Goal: Find specific page/section: Locate a particular part of the current website

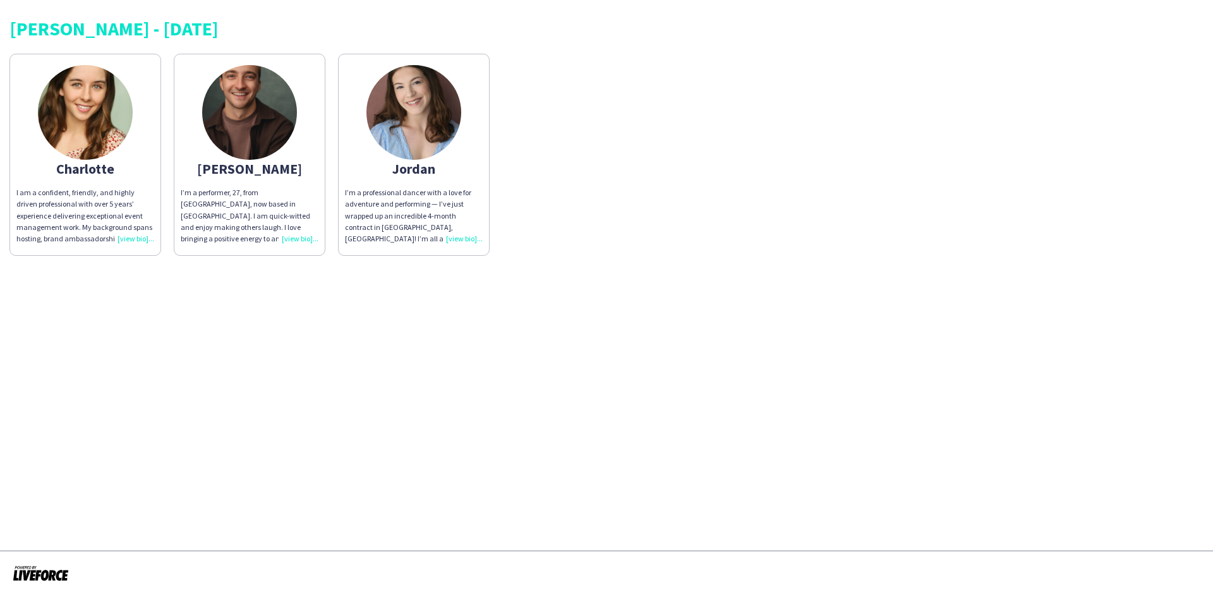
click at [126, 238] on div "I am a confident, friendly, and highly driven professional with over 5 years’ e…" at bounding box center [85, 215] width 138 height 57
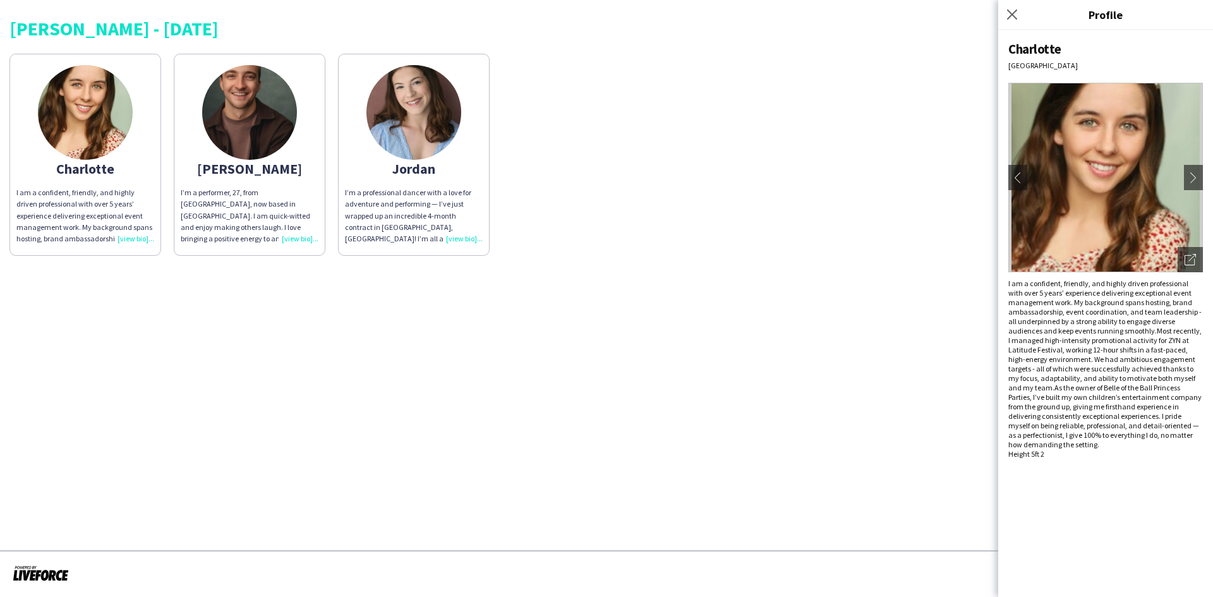
click at [242, 119] on img at bounding box center [249, 112] width 95 height 95
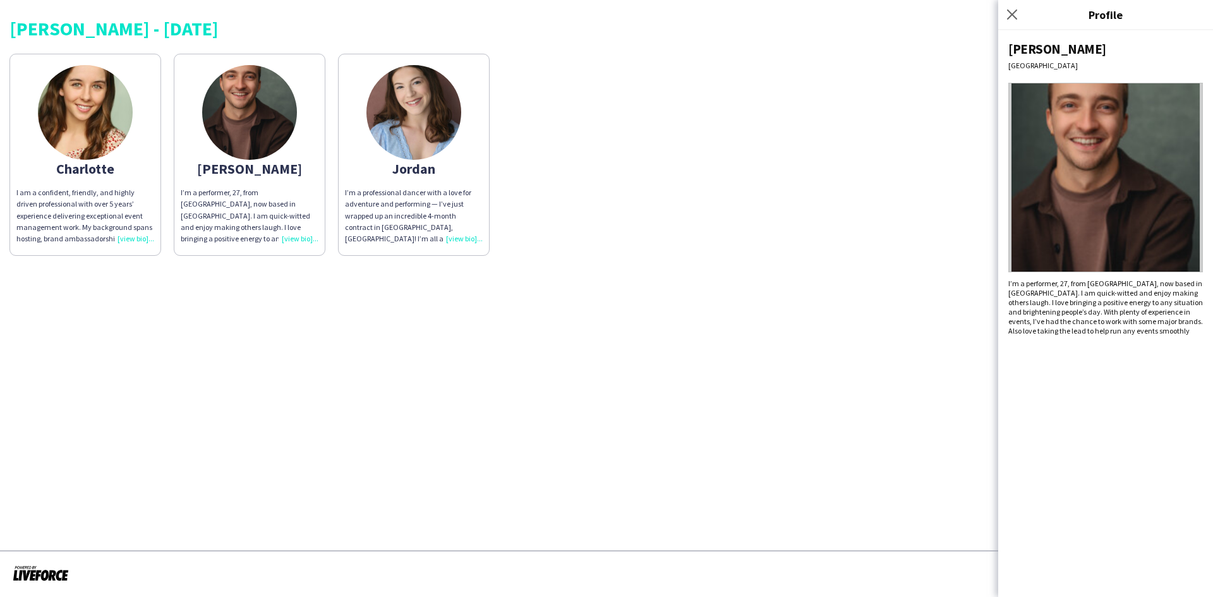
click at [419, 119] on img at bounding box center [413, 112] width 95 height 95
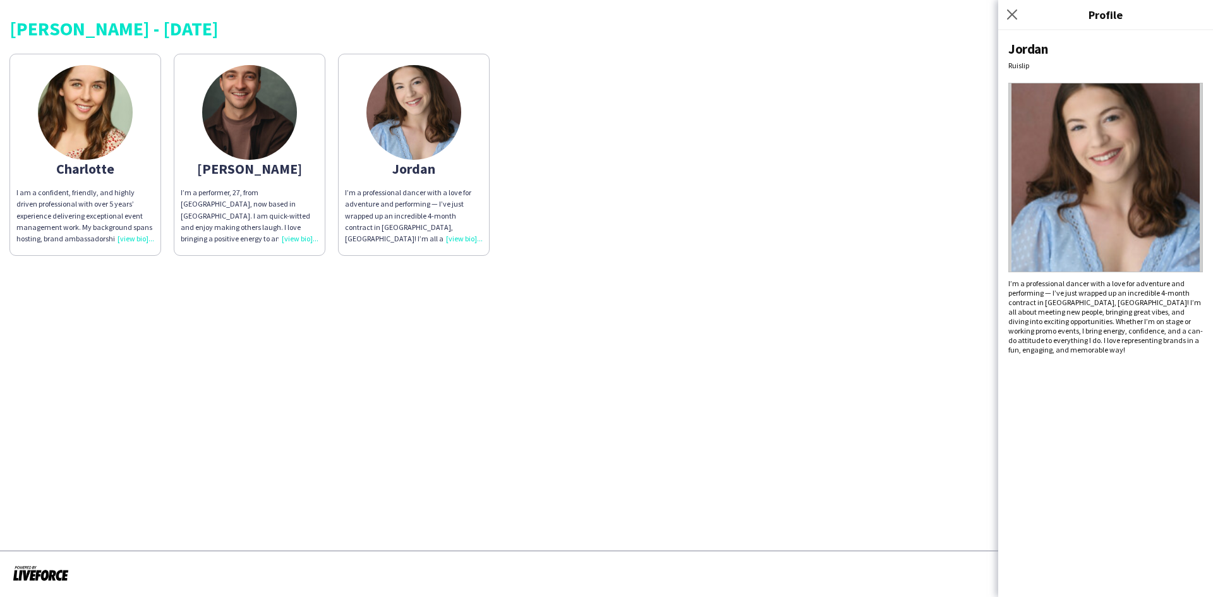
click at [419, 119] on img at bounding box center [413, 112] width 95 height 95
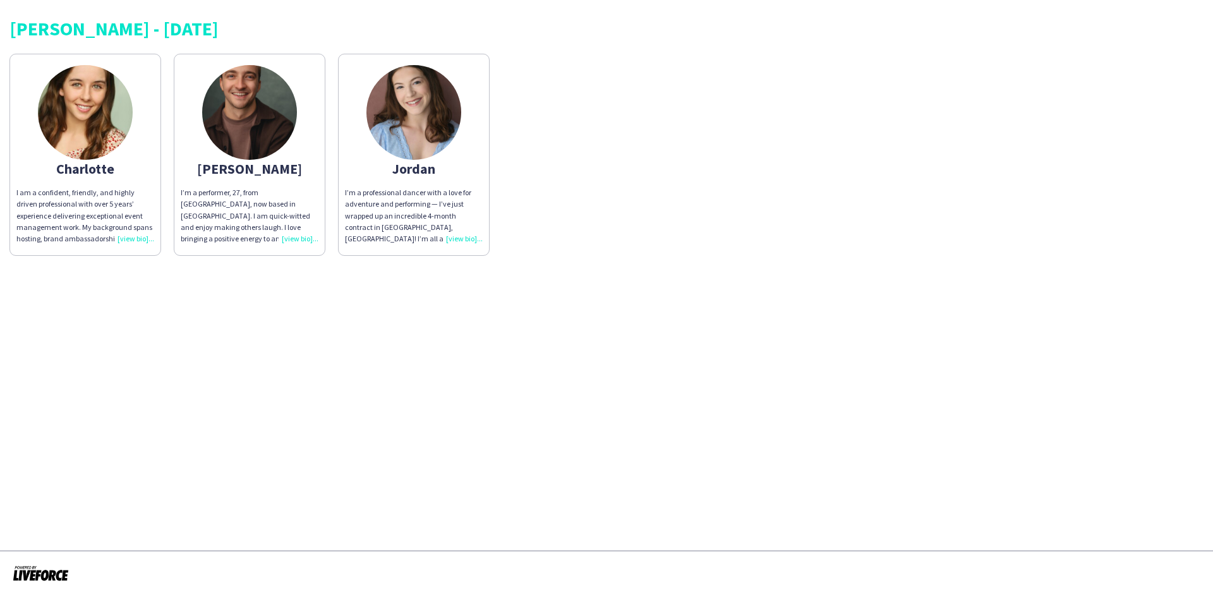
click at [411, 116] on img at bounding box center [413, 112] width 95 height 95
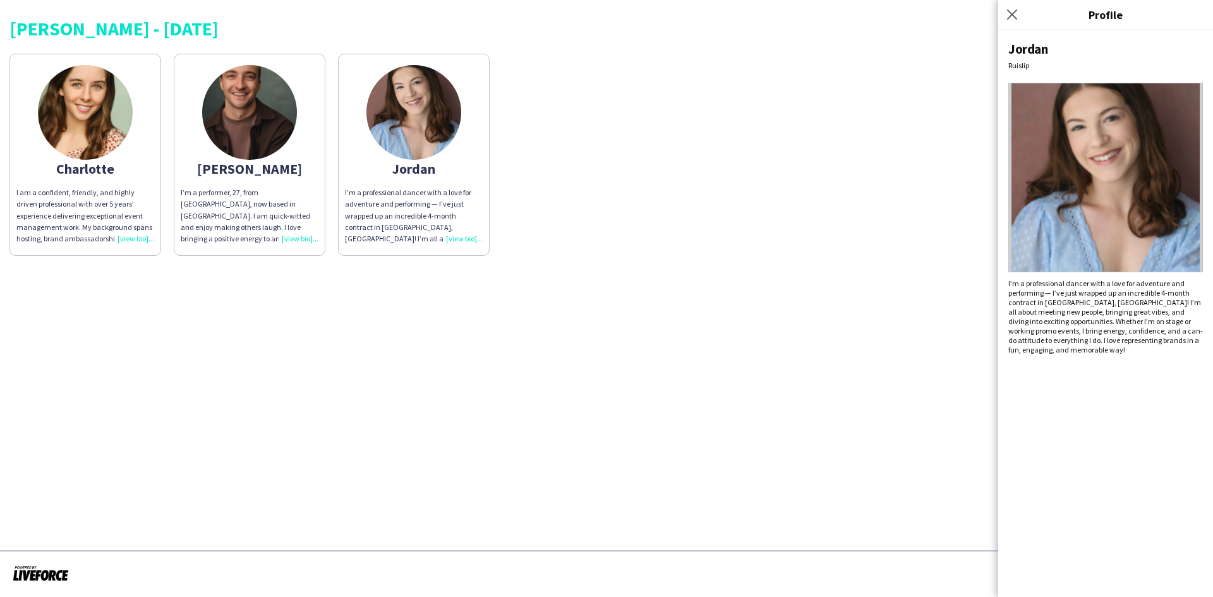
click at [271, 130] on img at bounding box center [249, 112] width 95 height 95
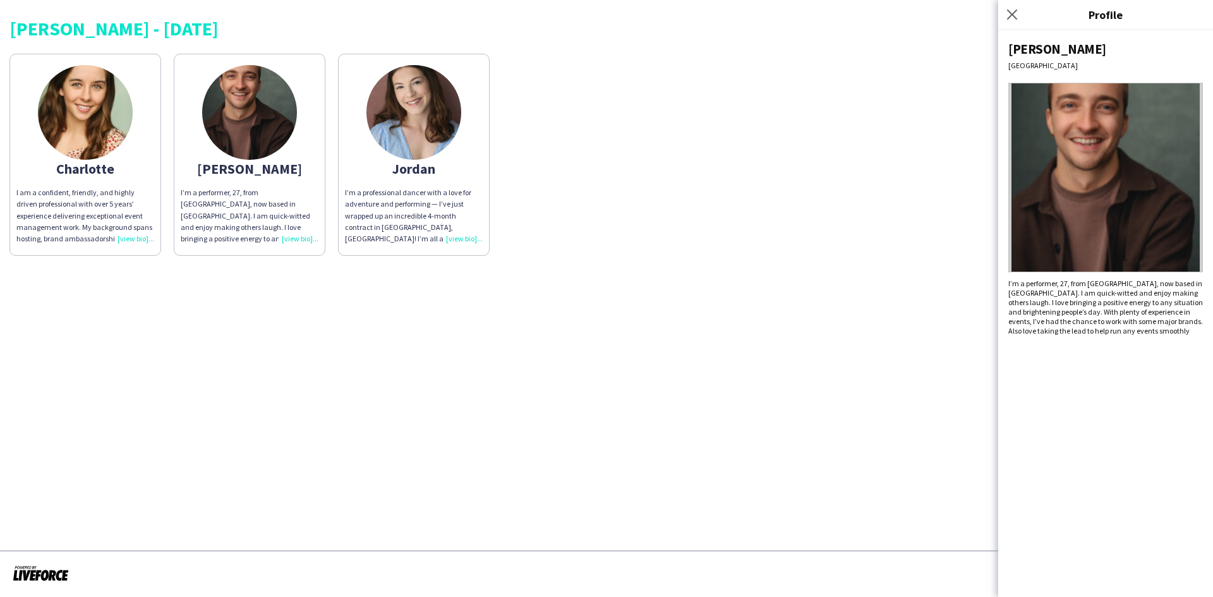
click at [116, 133] on img at bounding box center [85, 112] width 95 height 95
